Goal: Task Accomplishment & Management: Manage account settings

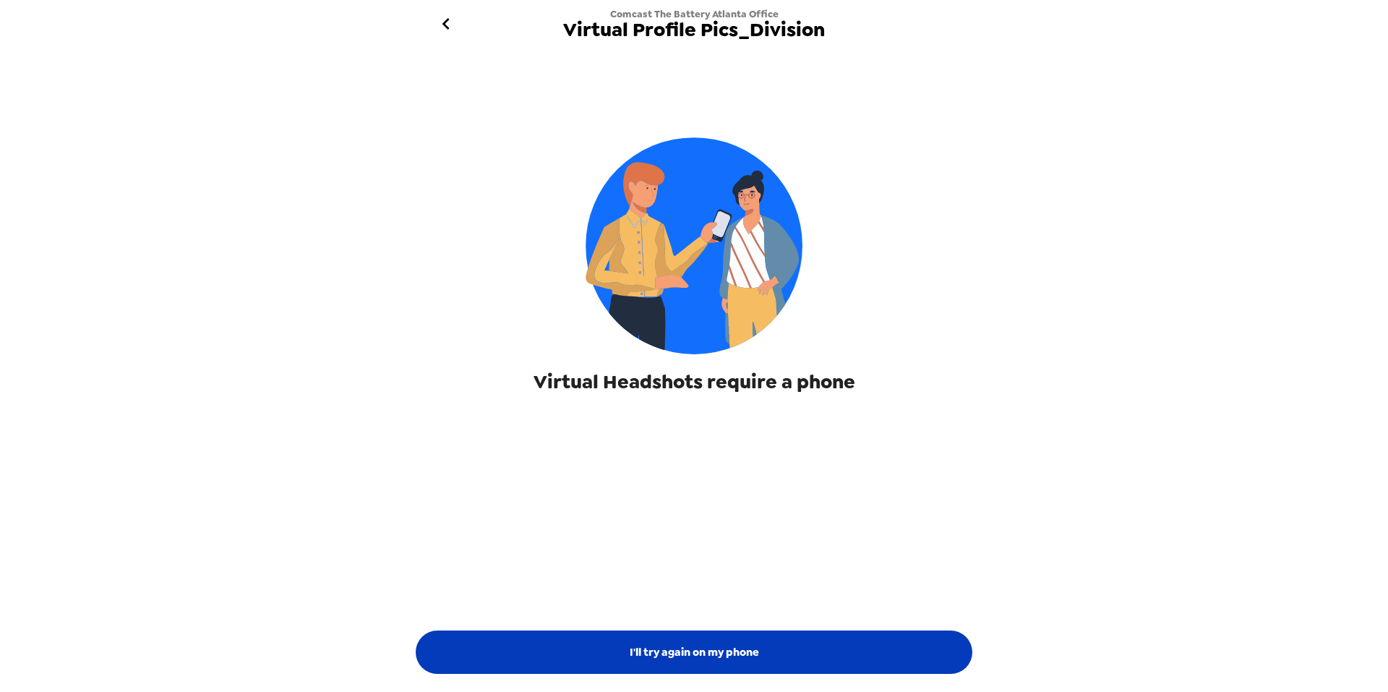
click at [692, 659] on button "I'll try again on my phone" at bounding box center [694, 652] width 557 height 43
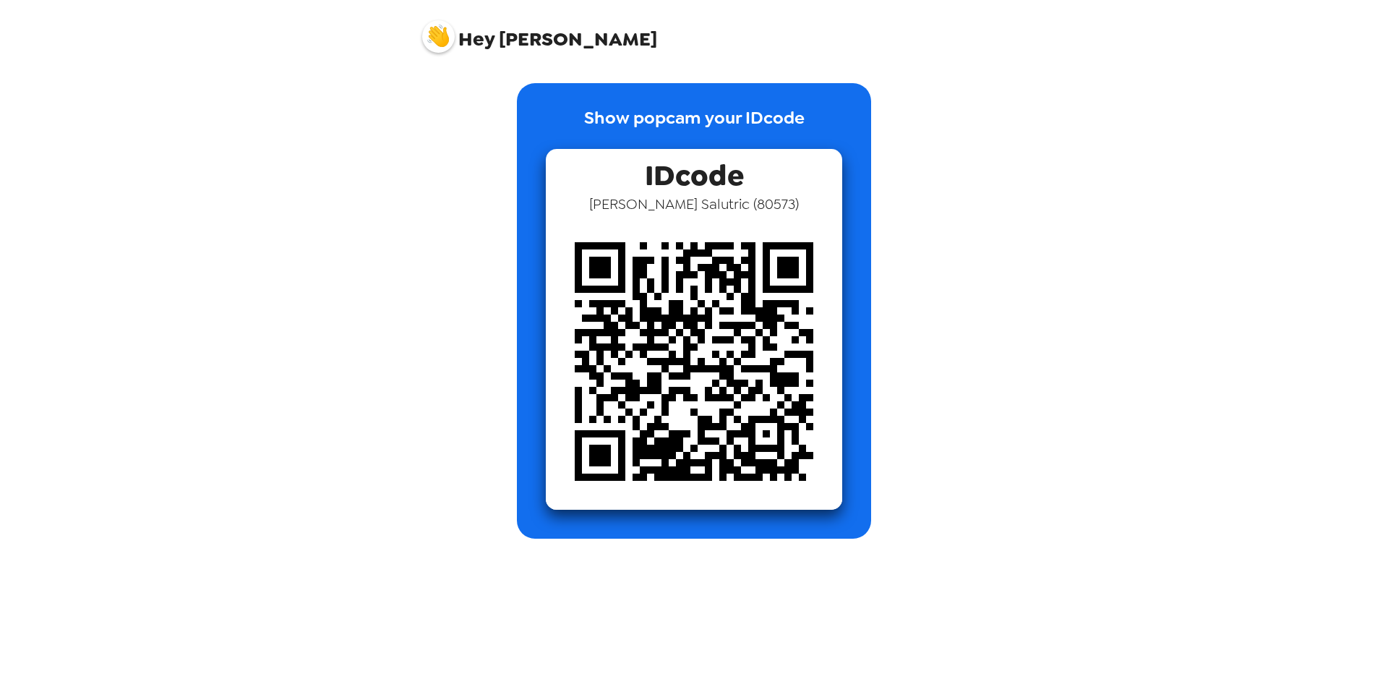
click at [442, 36] on img at bounding box center [438, 36] width 33 height 33
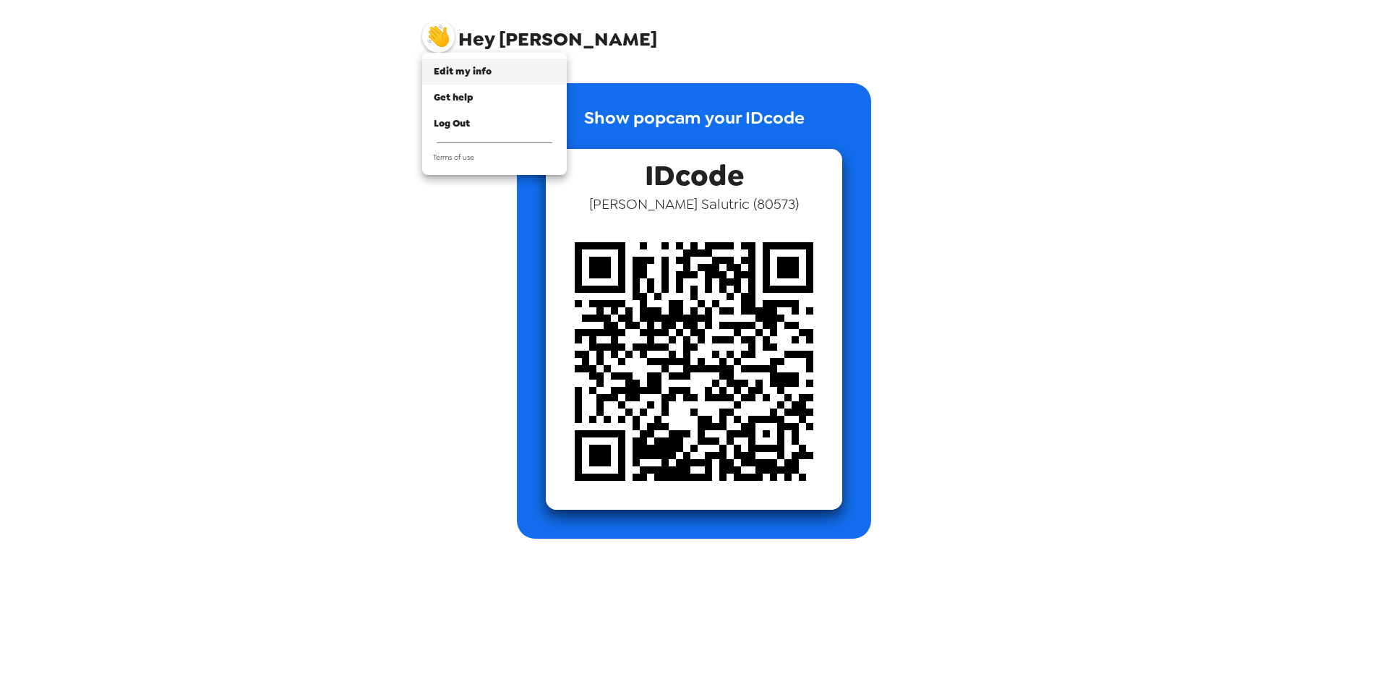
click at [451, 70] on span "Edit my info" at bounding box center [463, 71] width 58 height 12
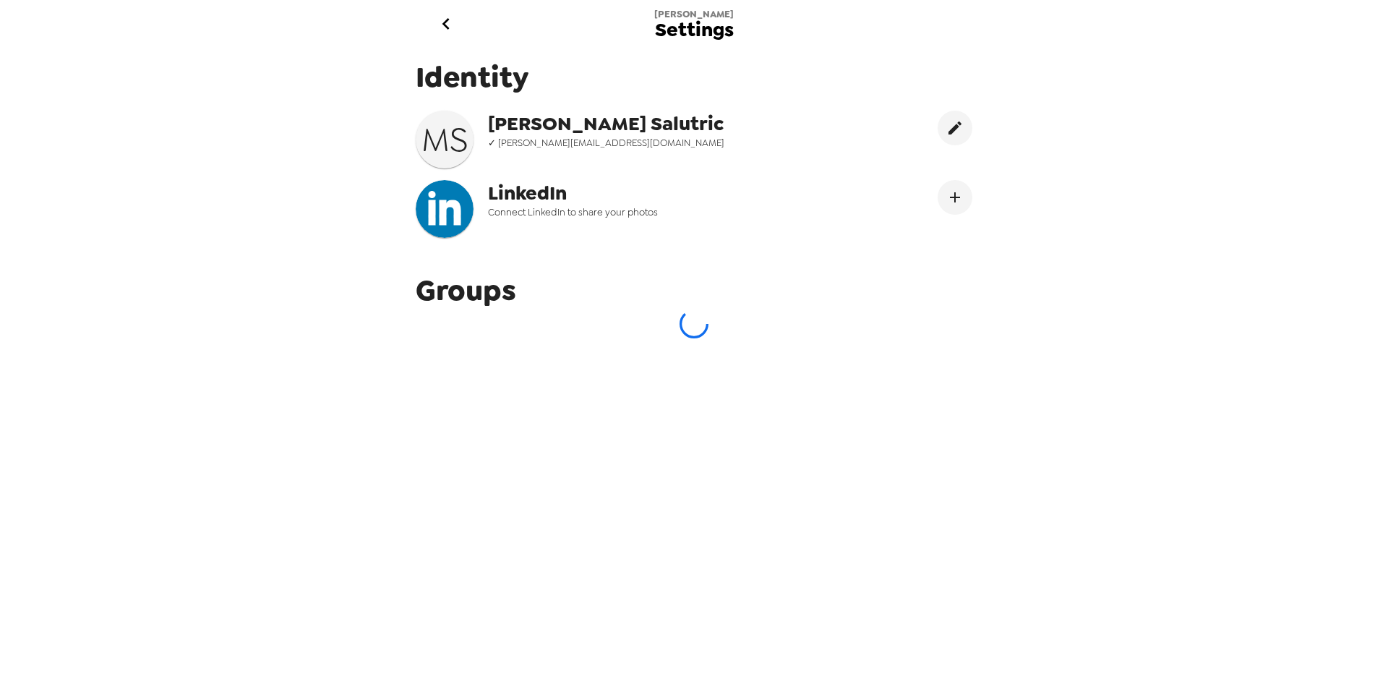
click at [445, 18] on icon "go back" at bounding box center [446, 23] width 23 height 23
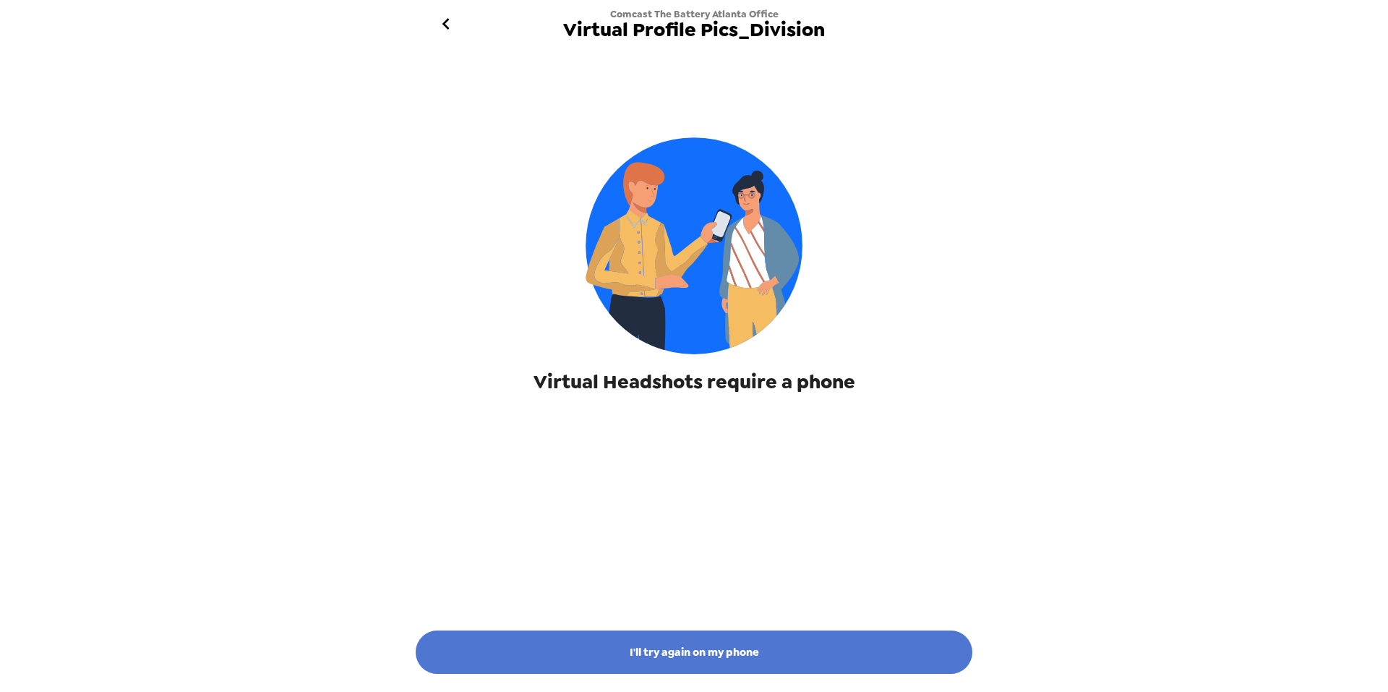
click at [667, 662] on button "I'll try again on my phone" at bounding box center [694, 652] width 557 height 43
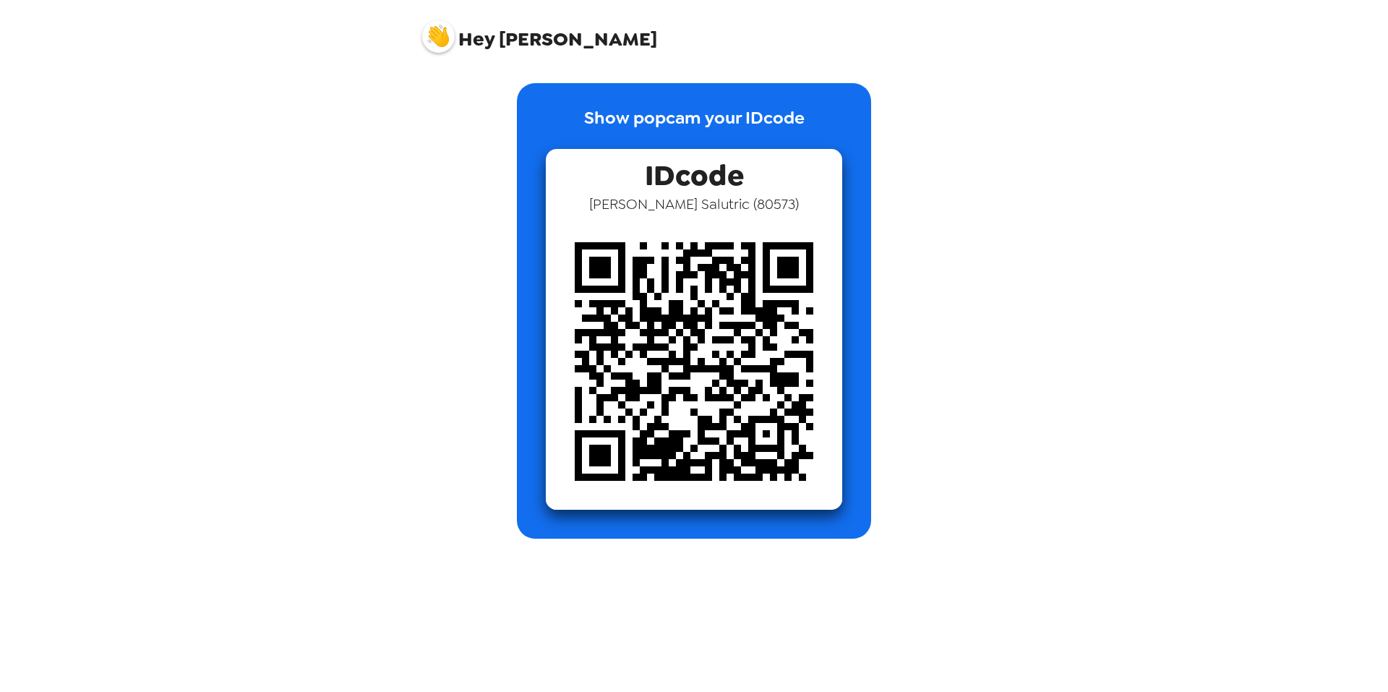
click at [674, 377] on img at bounding box center [694, 361] width 296 height 296
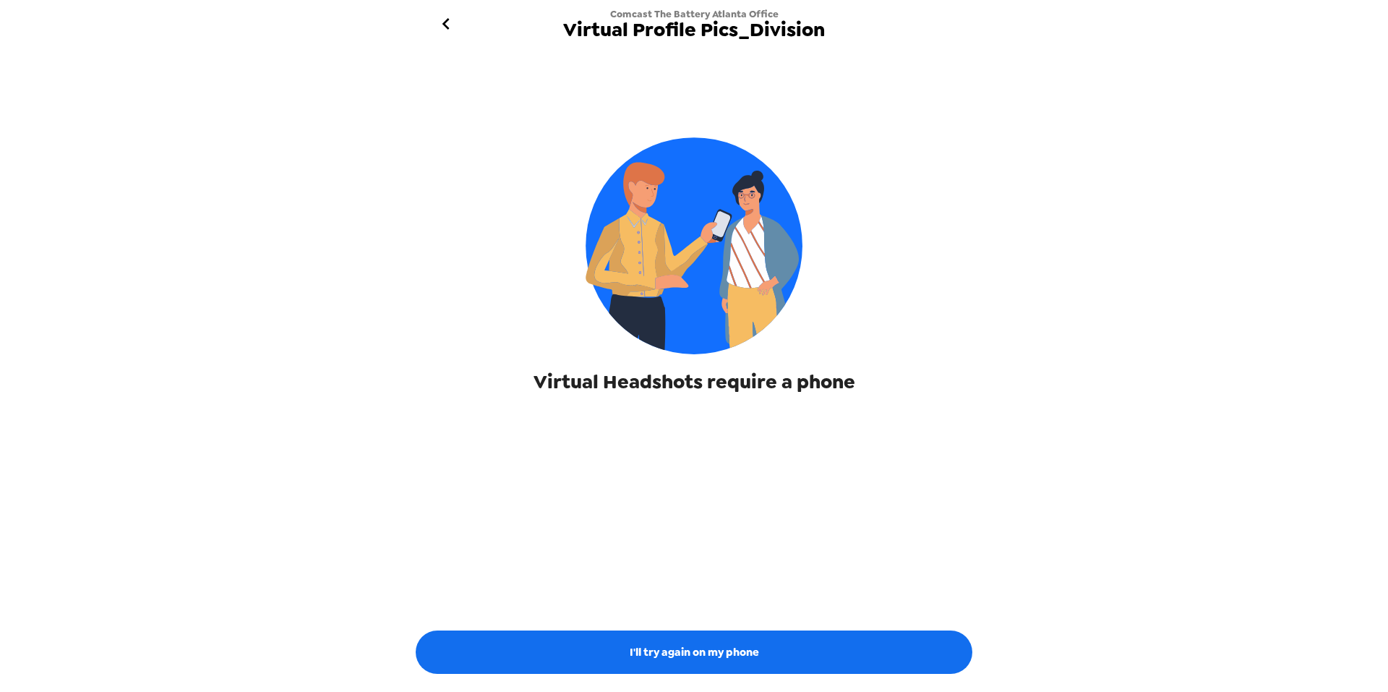
click at [438, 27] on icon "go back" at bounding box center [446, 23] width 23 height 23
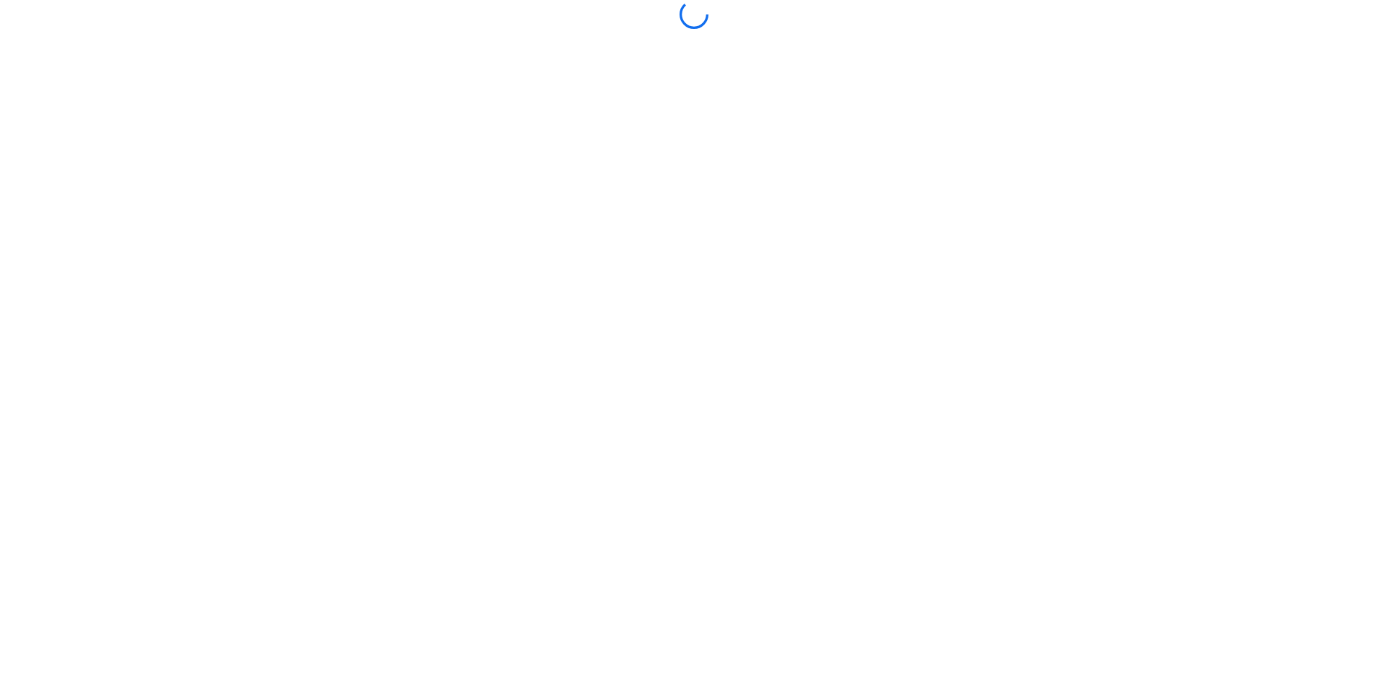
click at [438, 27] on div at bounding box center [694, 14] width 579 height 29
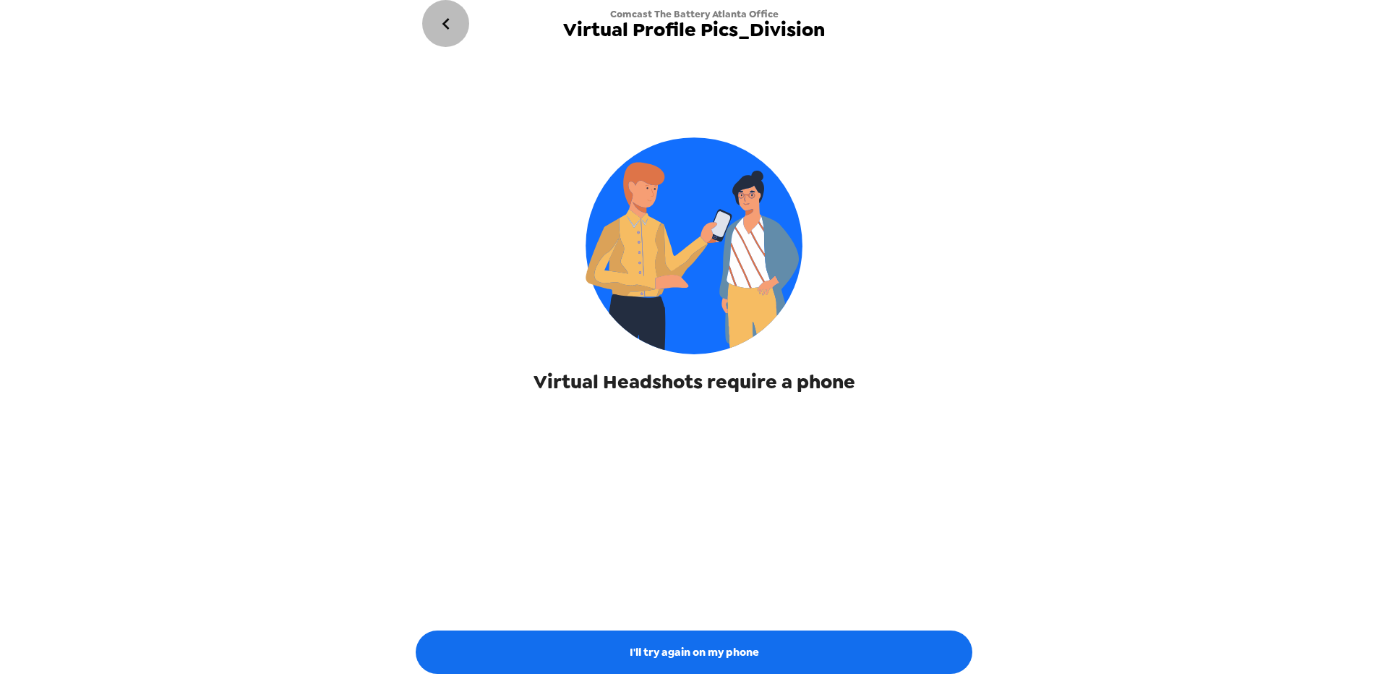
click at [438, 27] on icon "go back" at bounding box center [446, 23] width 23 height 23
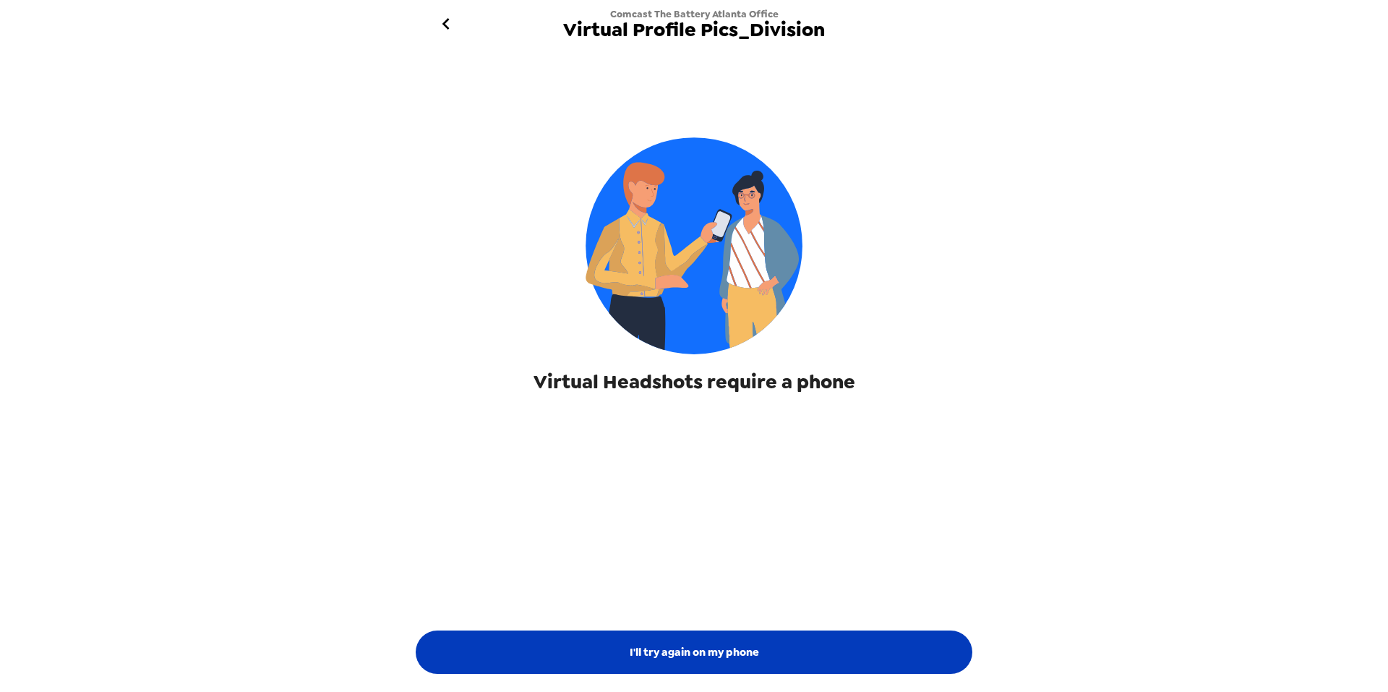
click at [701, 647] on button "I'll try again on my phone" at bounding box center [694, 652] width 557 height 43
